Goal: Navigation & Orientation: Find specific page/section

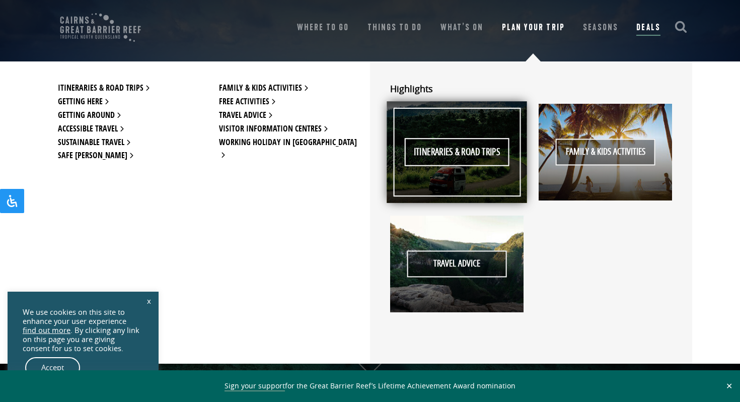
click at [454, 151] on span "Itineraries & Road Trips" at bounding box center [456, 152] width 105 height 28
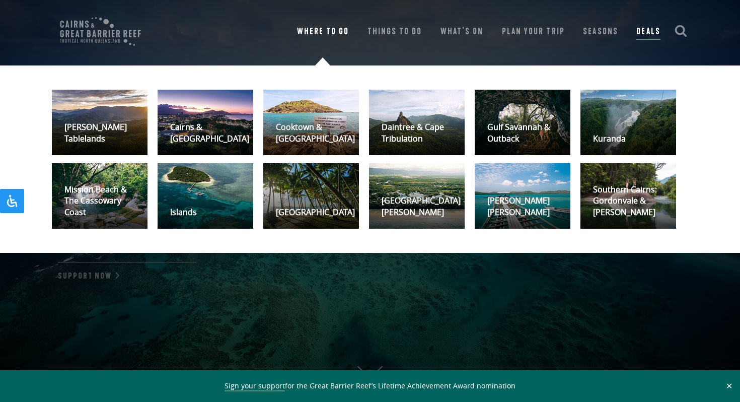
click at [337, 27] on link "Where To Go" at bounding box center [323, 32] width 52 height 14
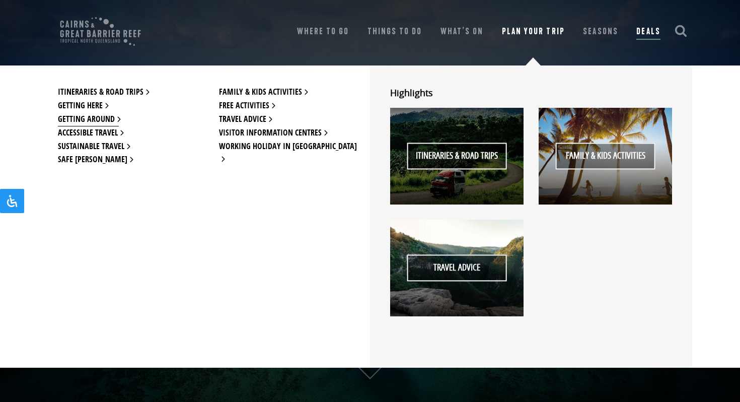
click at [90, 122] on link "Getting Around" at bounding box center [88, 120] width 61 height 14
